Goal: Task Accomplishment & Management: Use online tool/utility

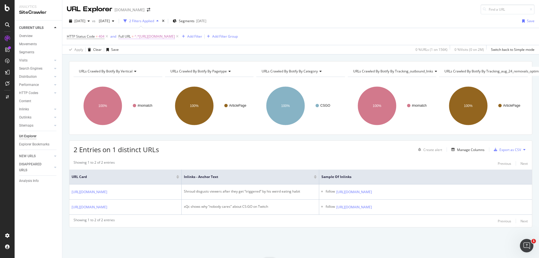
click at [175, 36] on span "^.*[URL][DOMAIN_NAME]" at bounding box center [155, 37] width 40 height 8
click at [151, 58] on input "[URL][DOMAIN_NAME]" at bounding box center [149, 59] width 53 height 9
paste input "entertainment/irl-twitch-streamers-zoo-trip-wild-after-lions-mating-1105137"
type input "[URL][DOMAIN_NAME]"
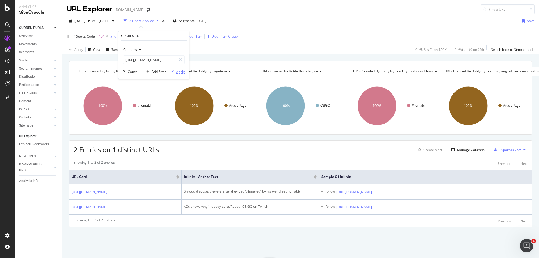
click at [179, 69] on div "Apply" at bounding box center [180, 71] width 9 height 5
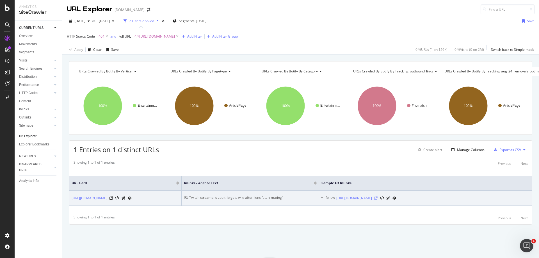
click at [378, 199] on icon at bounding box center [376, 198] width 3 height 3
